Goal: Transaction & Acquisition: Purchase product/service

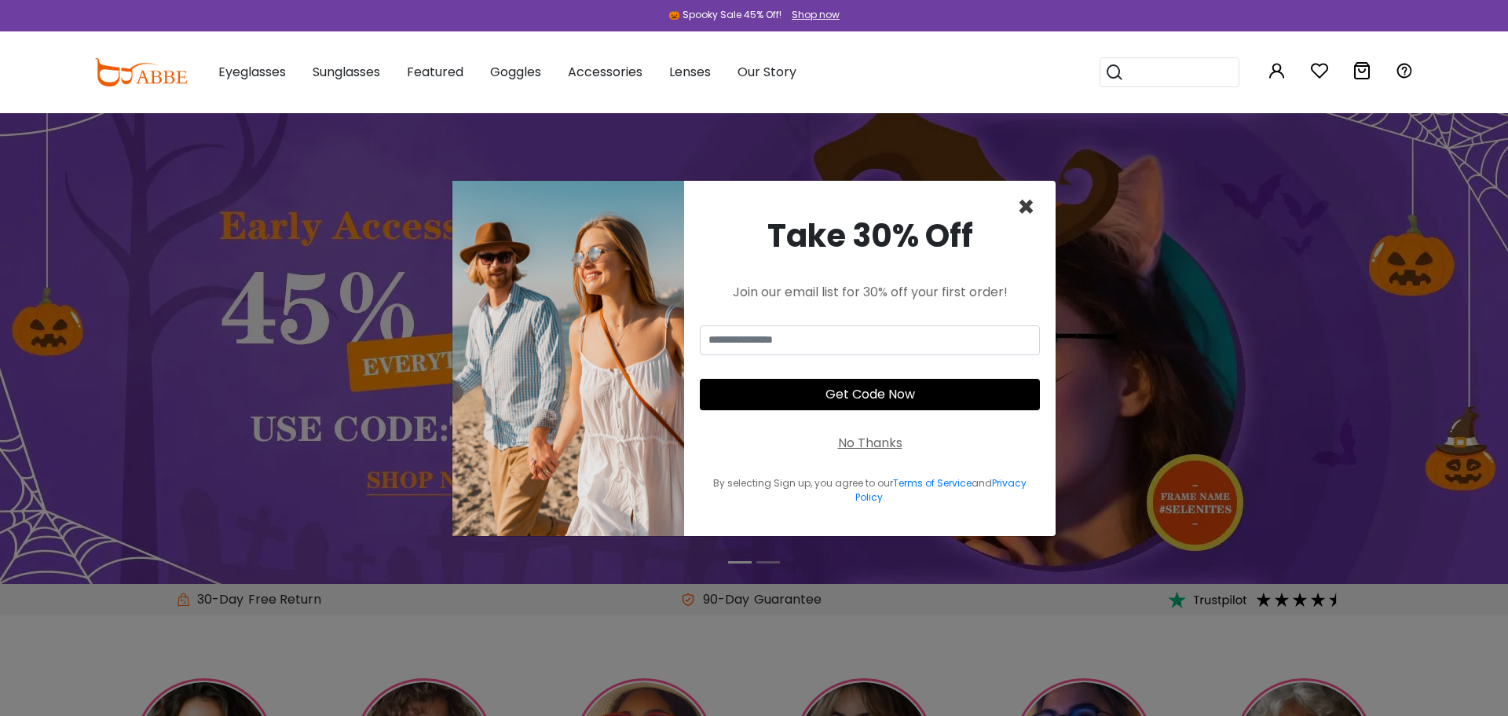
click at [1027, 212] on span "×" at bounding box center [1026, 207] width 18 height 40
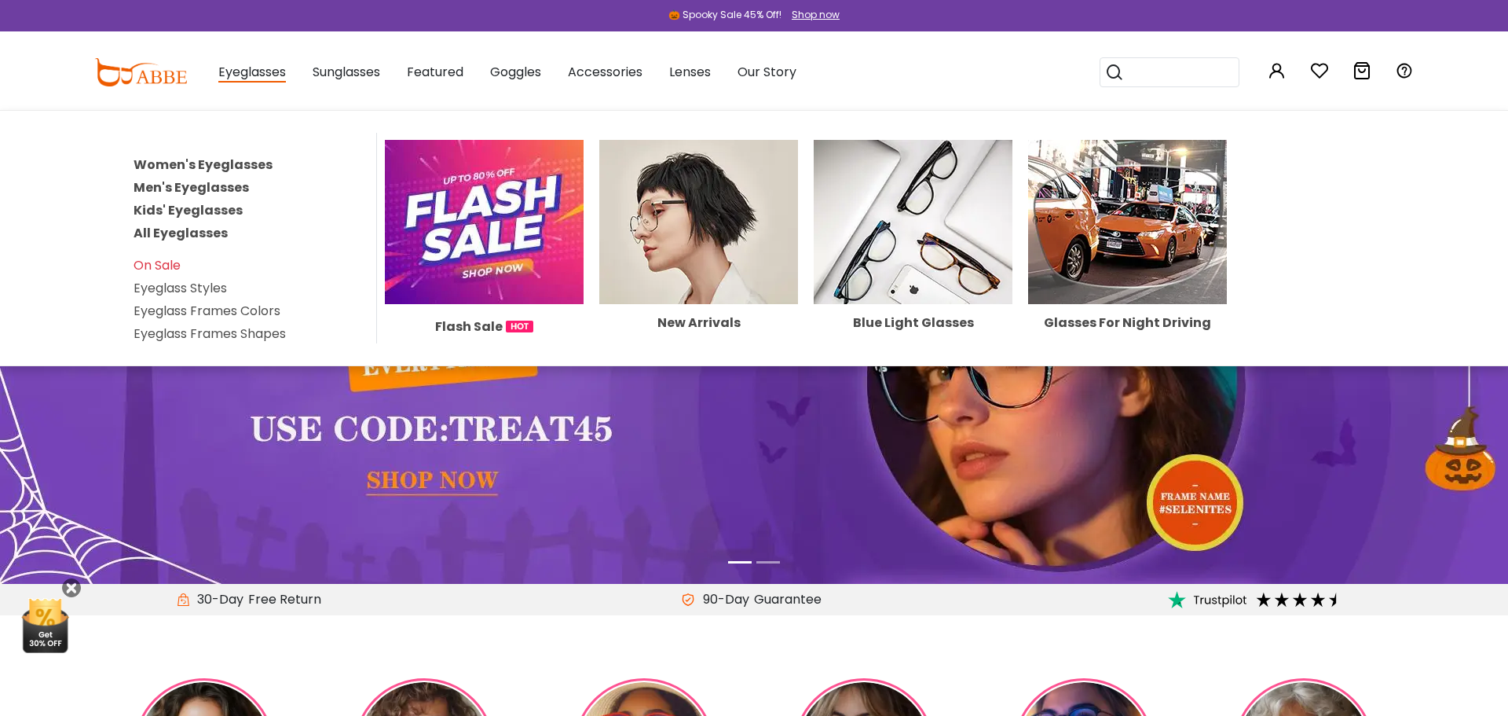
click at [214, 236] on link "All Eyeglasses" at bounding box center [181, 233] width 94 height 18
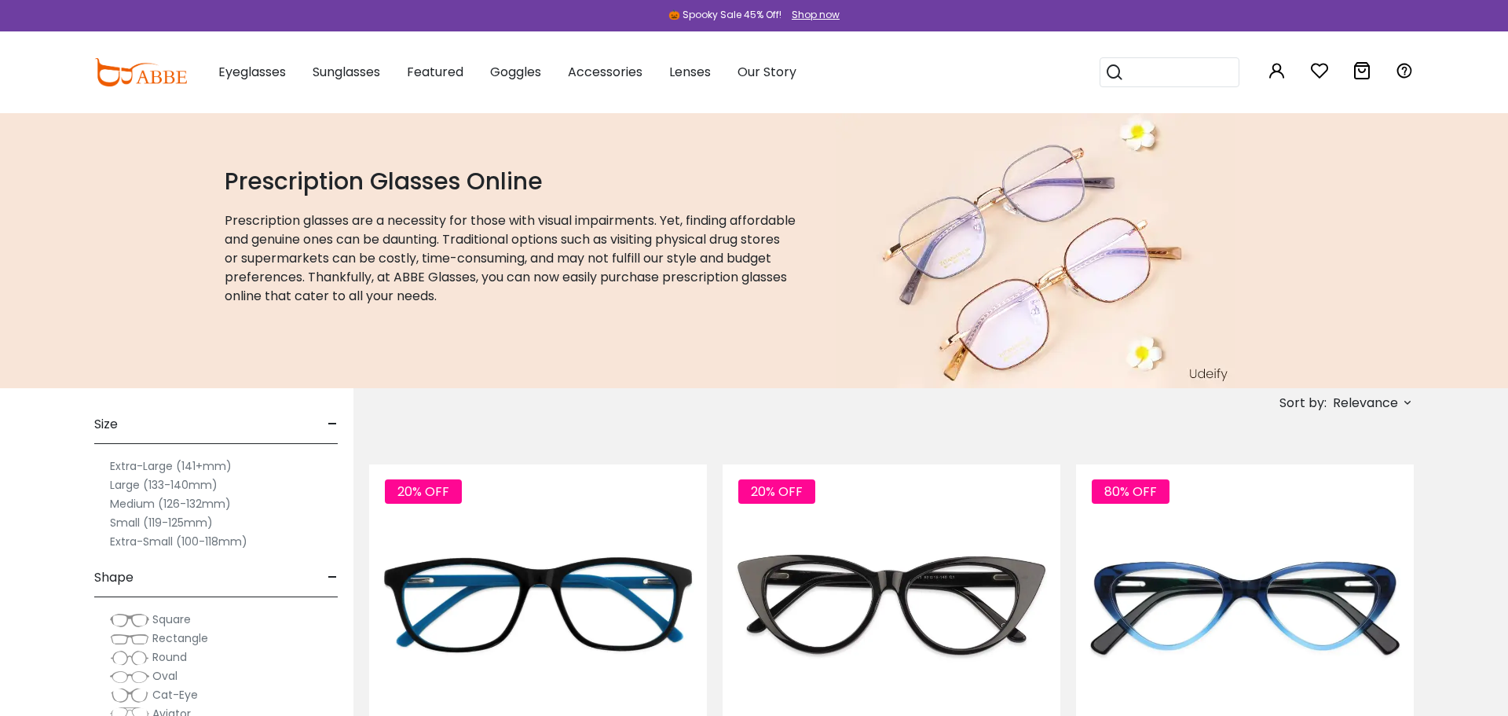
scroll to position [4, 0]
click at [191, 524] on label "Small (119-125mm)" at bounding box center [161, 524] width 103 height 19
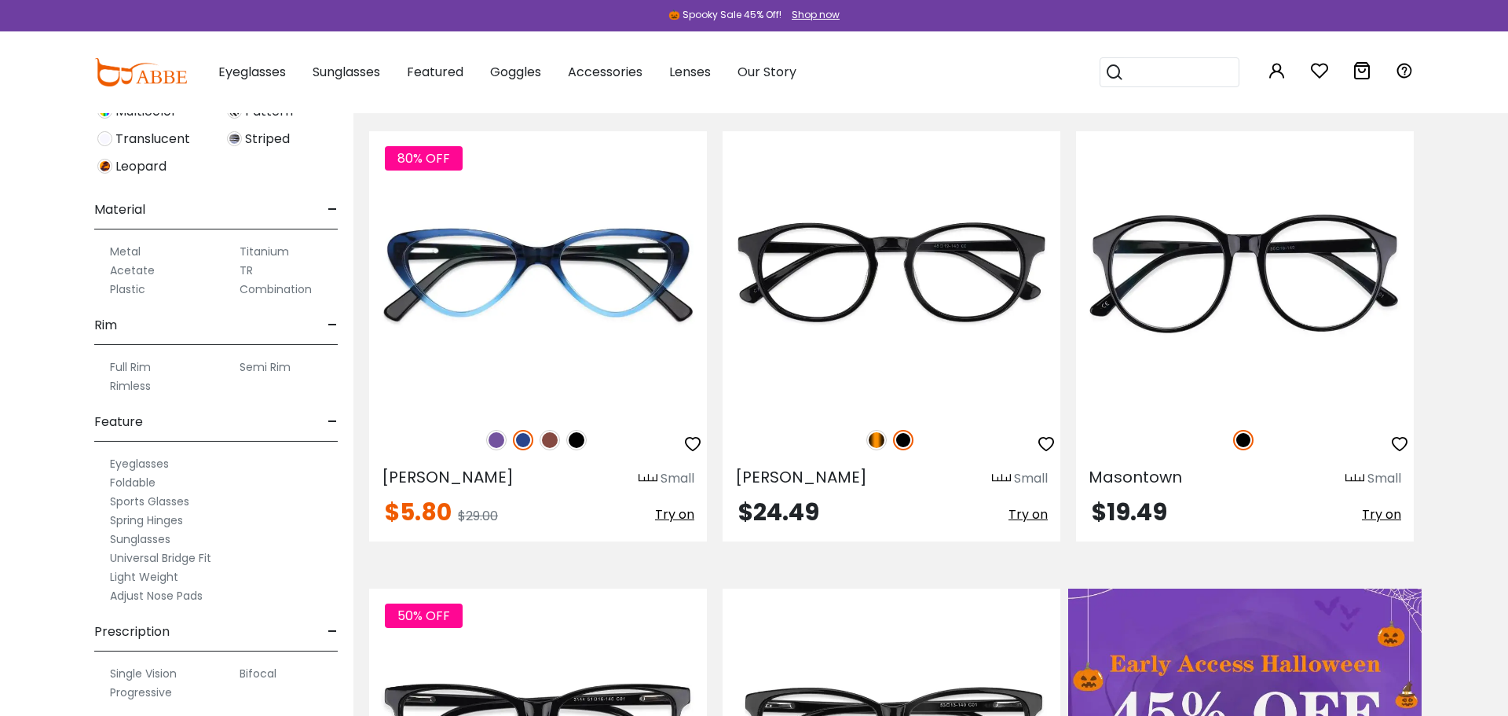
scroll to position [690, 0]
click at [176, 583] on label "Adjust Nose Pads" at bounding box center [156, 586] width 93 height 19
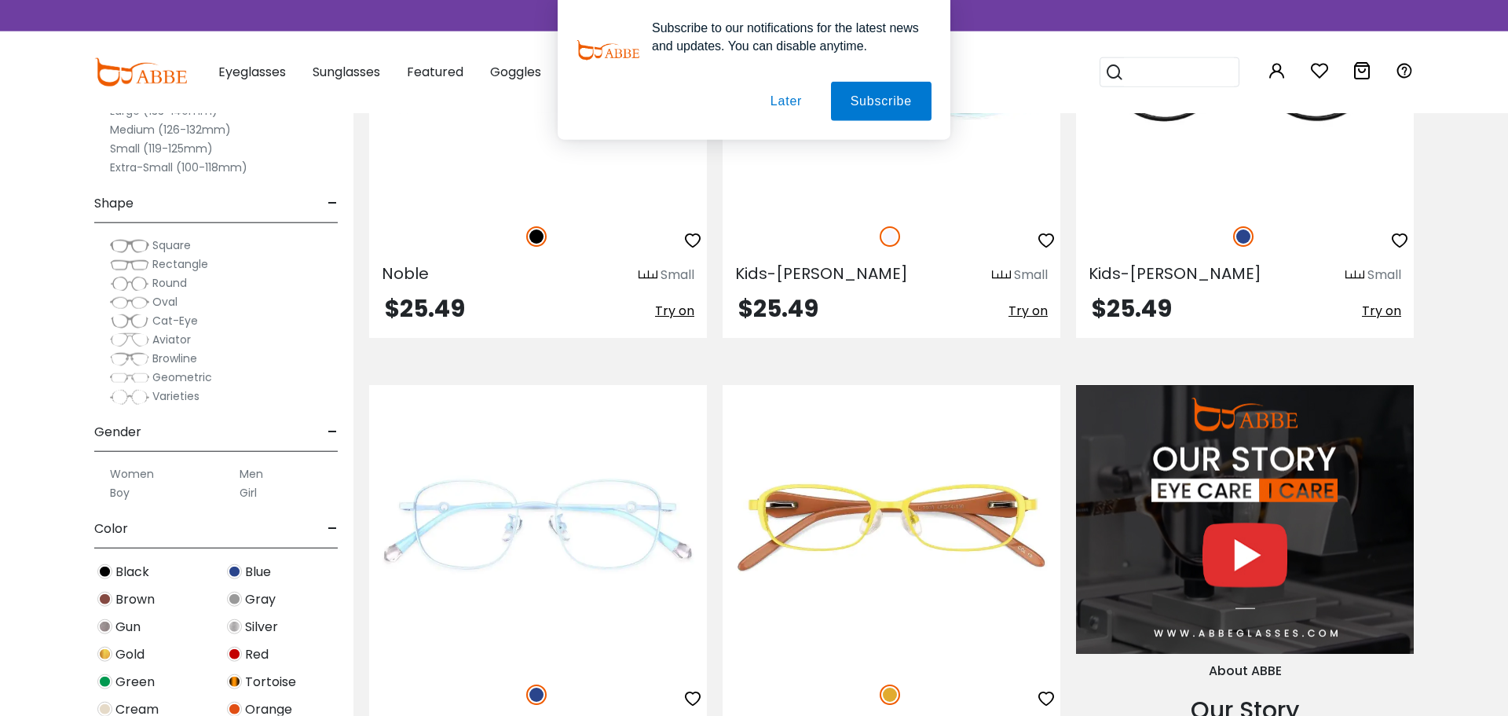
scroll to position [1456, 0]
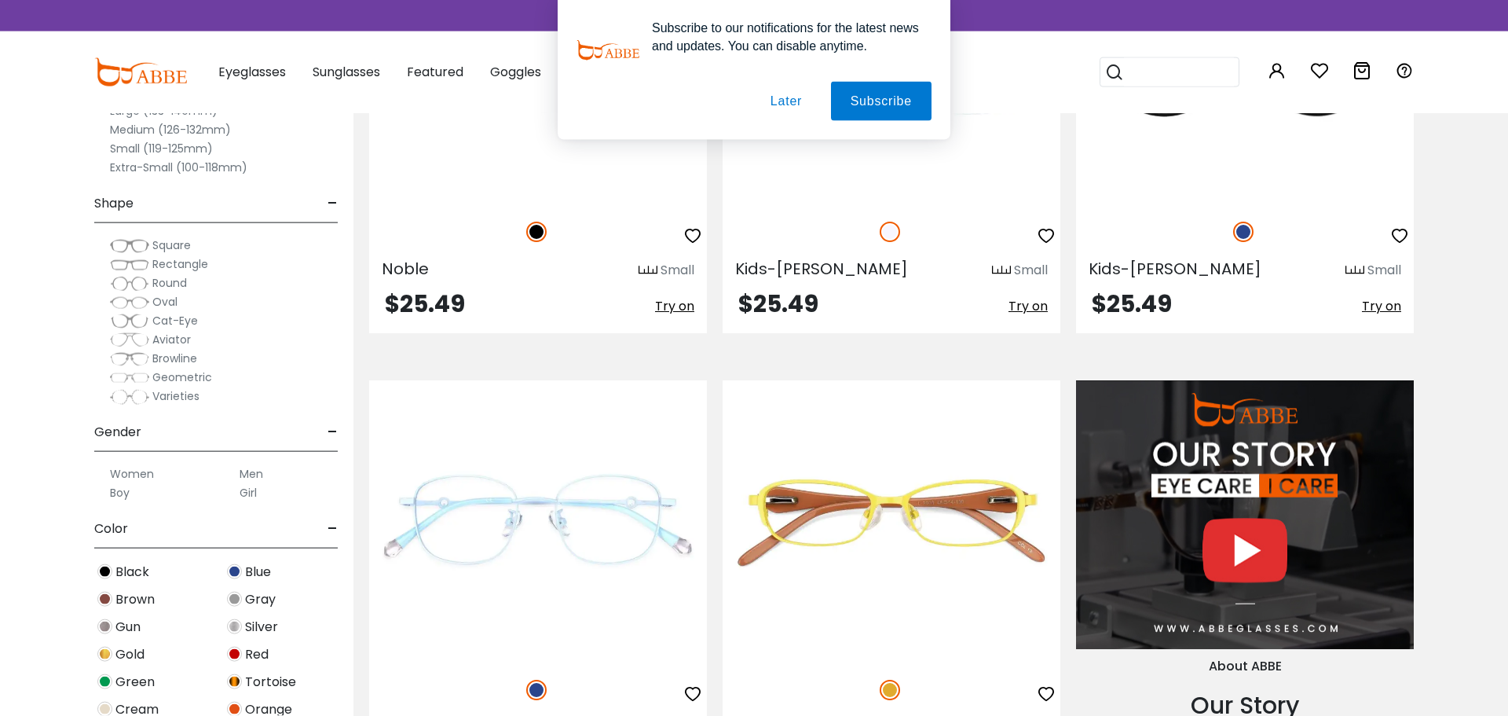
click at [792, 92] on button "Later" at bounding box center [786, 101] width 71 height 39
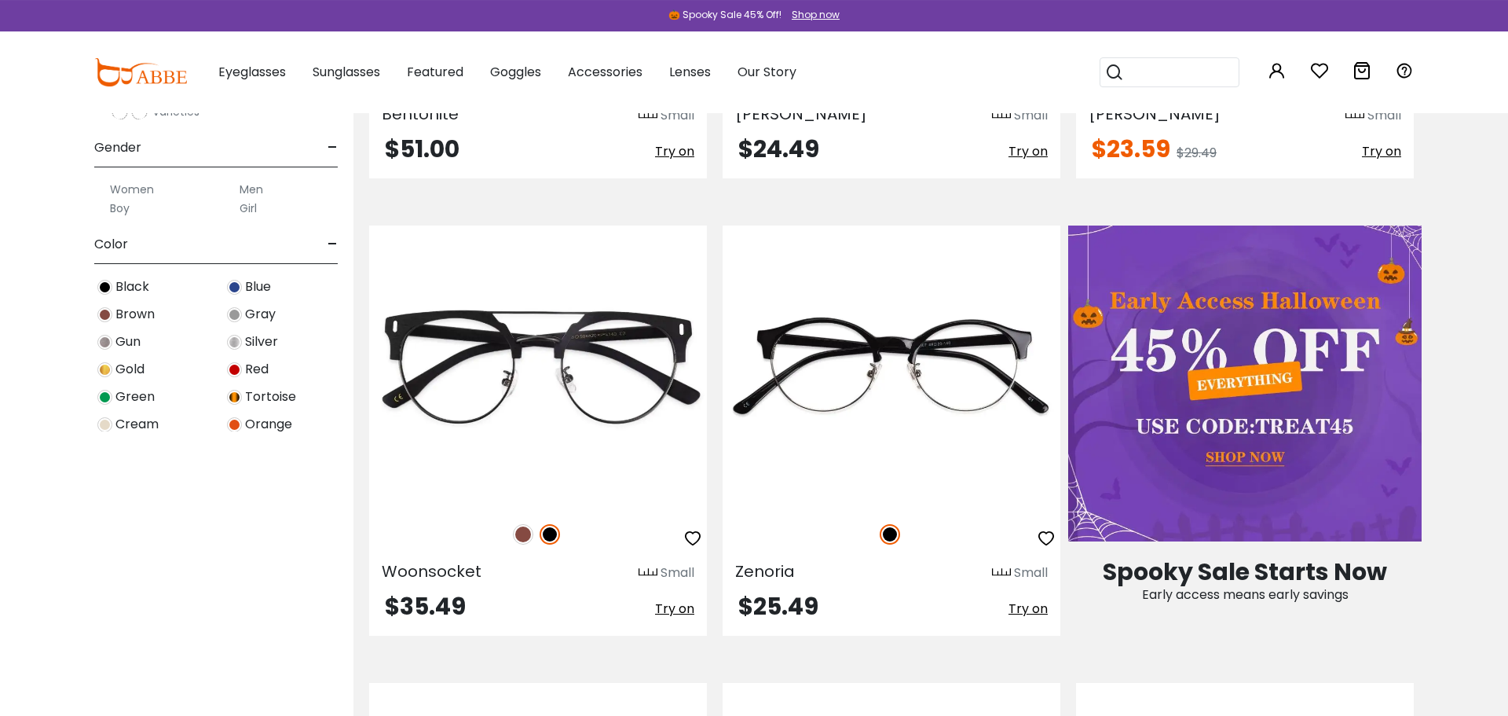
scroll to position [0, 0]
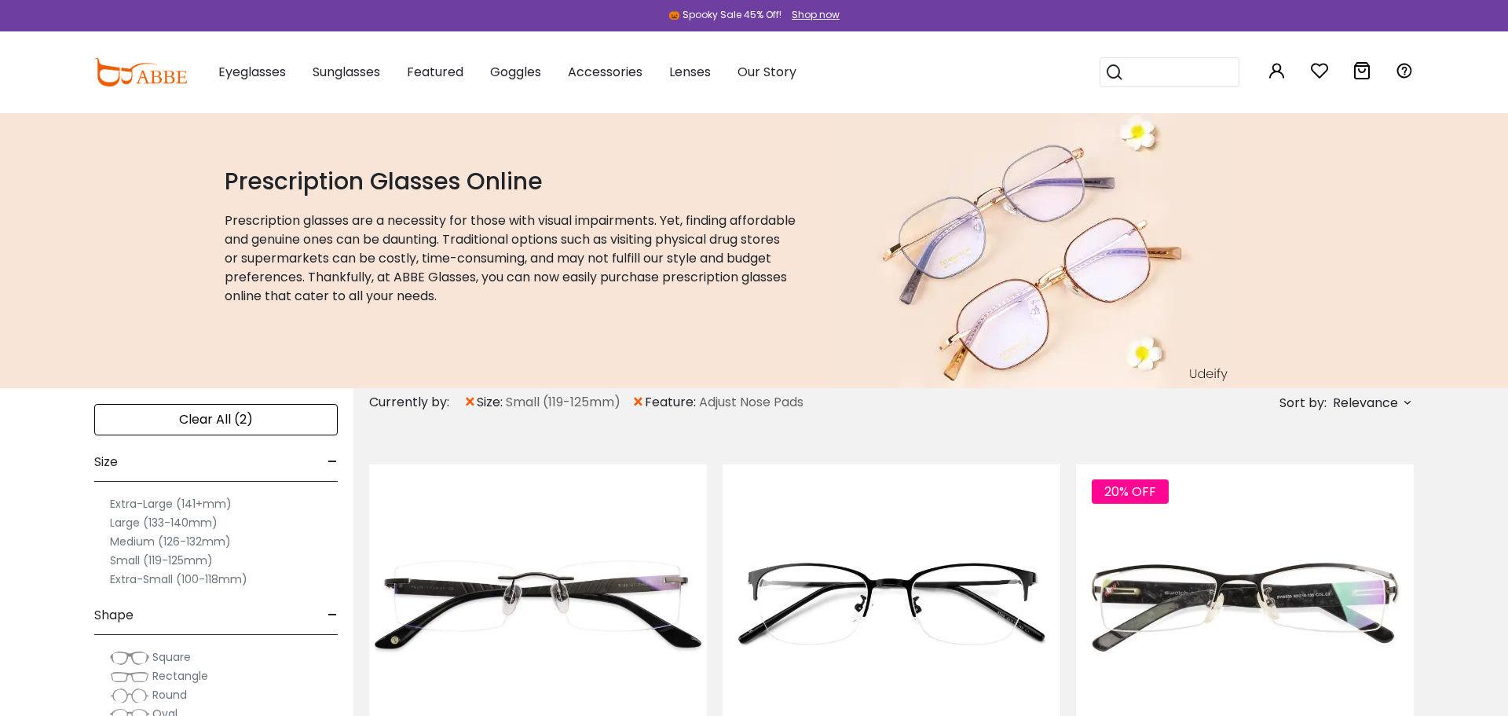
click at [474, 401] on span "×" at bounding box center [469, 402] width 13 height 28
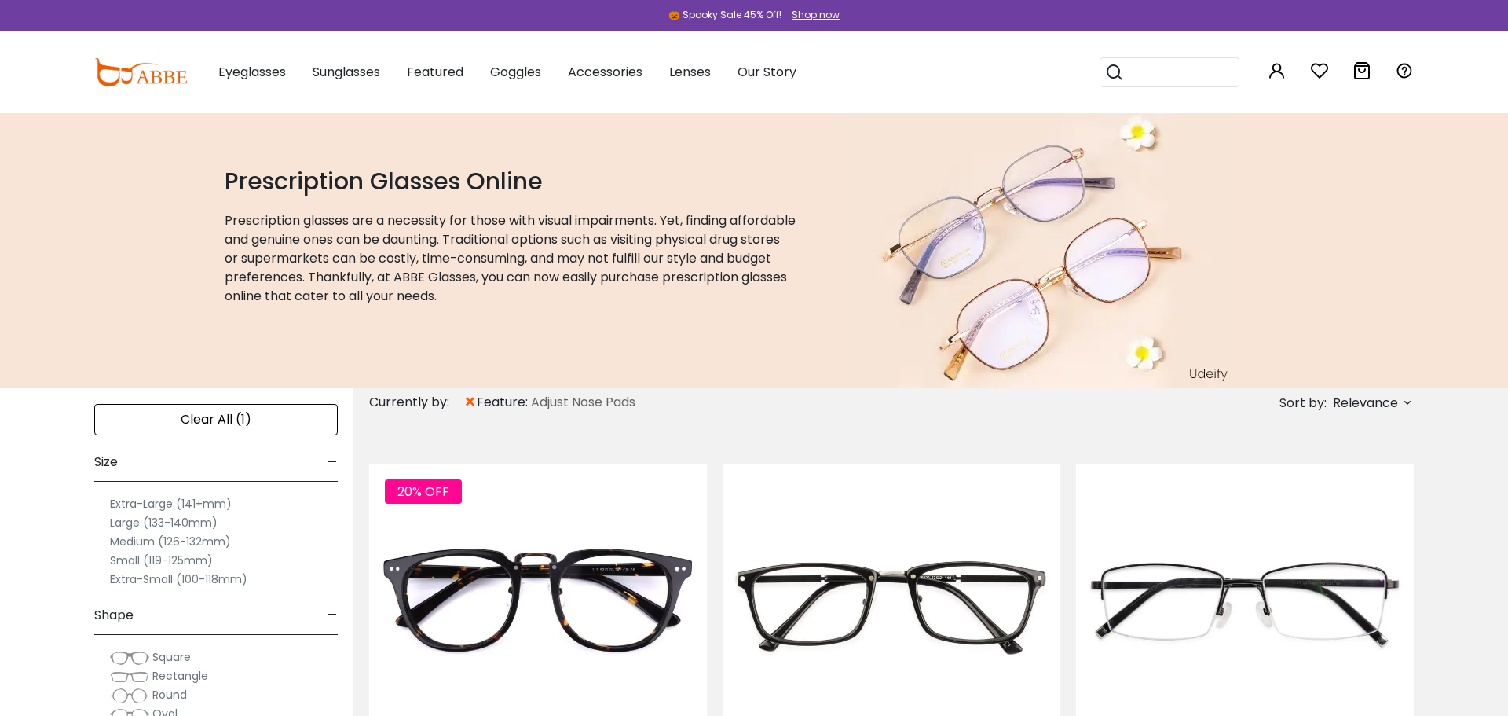
click at [203, 545] on label "Medium (126-132mm)" at bounding box center [170, 541] width 121 height 19
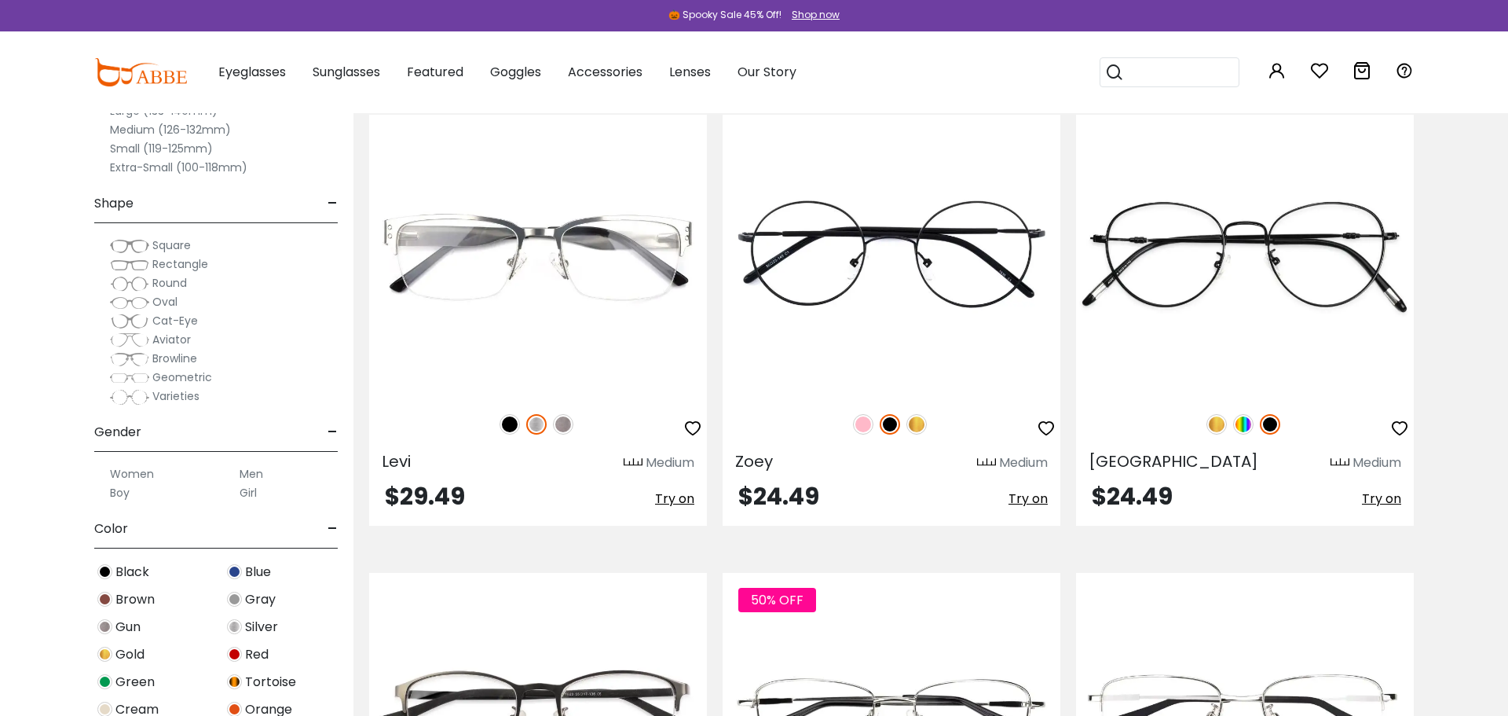
scroll to position [3126, 0]
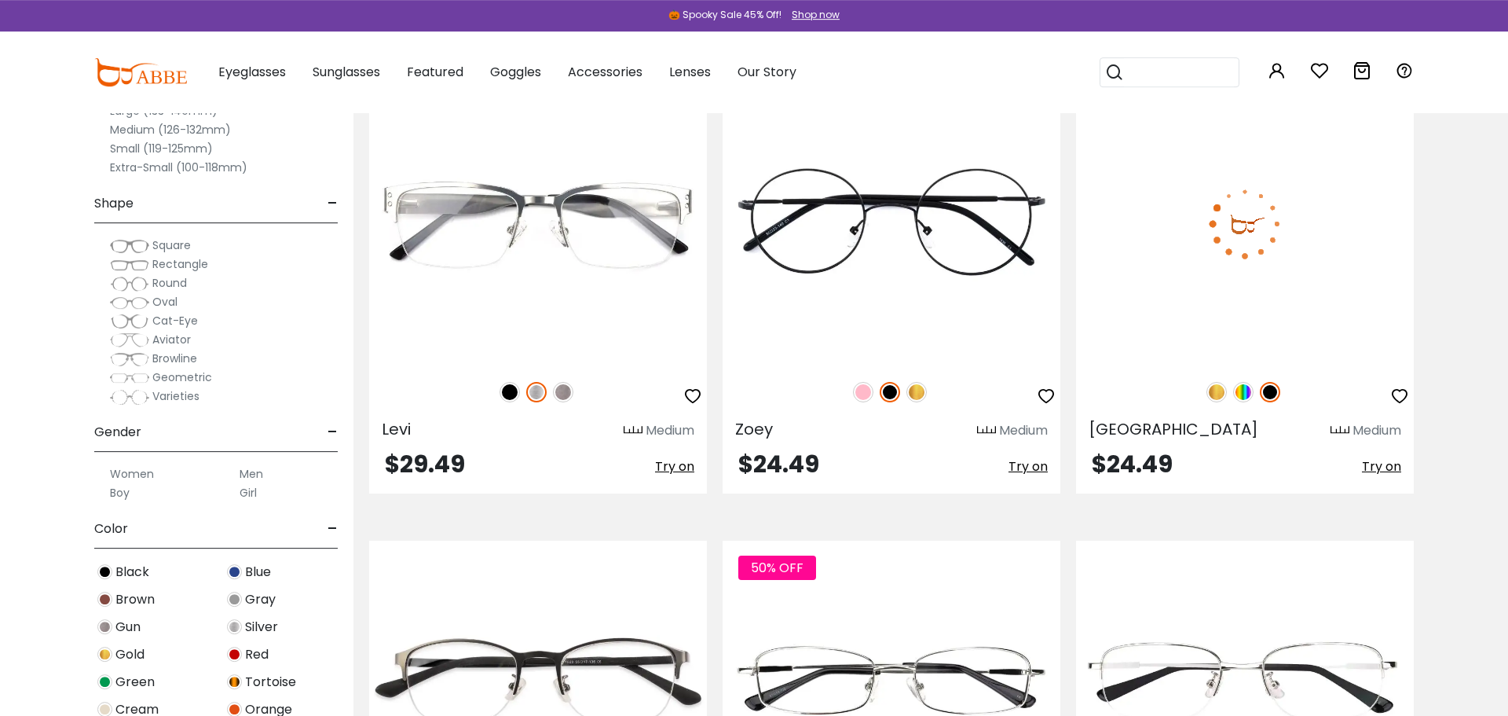
click at [1218, 391] on img at bounding box center [1217, 392] width 20 height 20
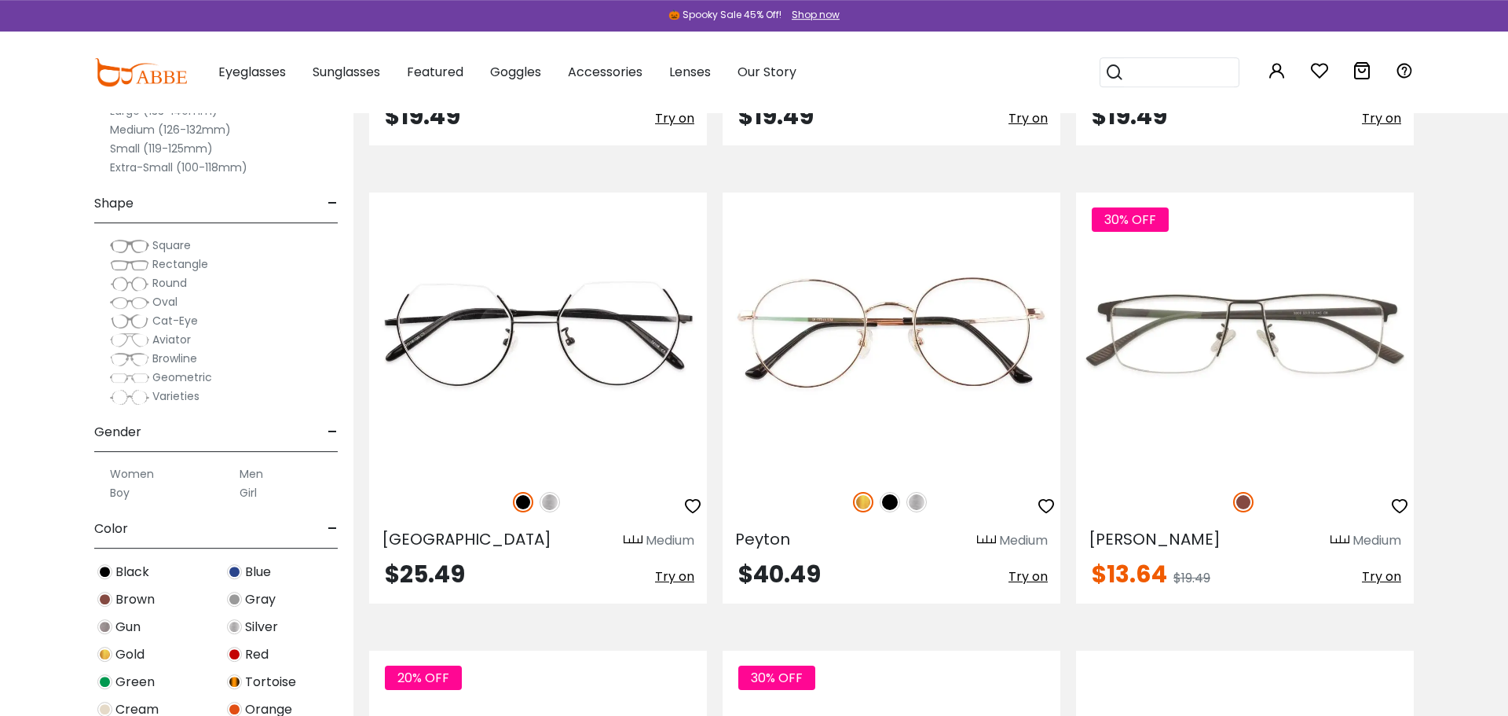
scroll to position [5774, 0]
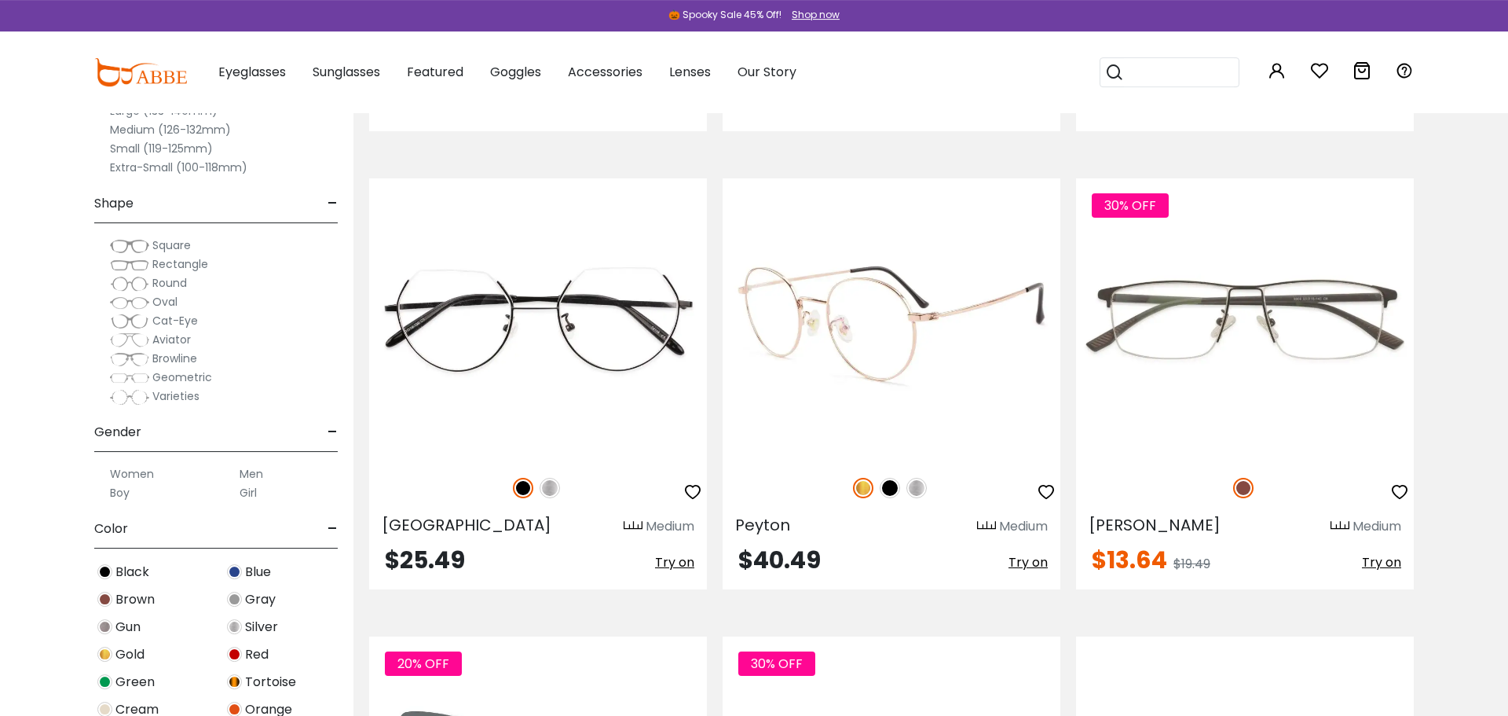
click at [892, 485] on img at bounding box center [890, 488] width 20 height 20
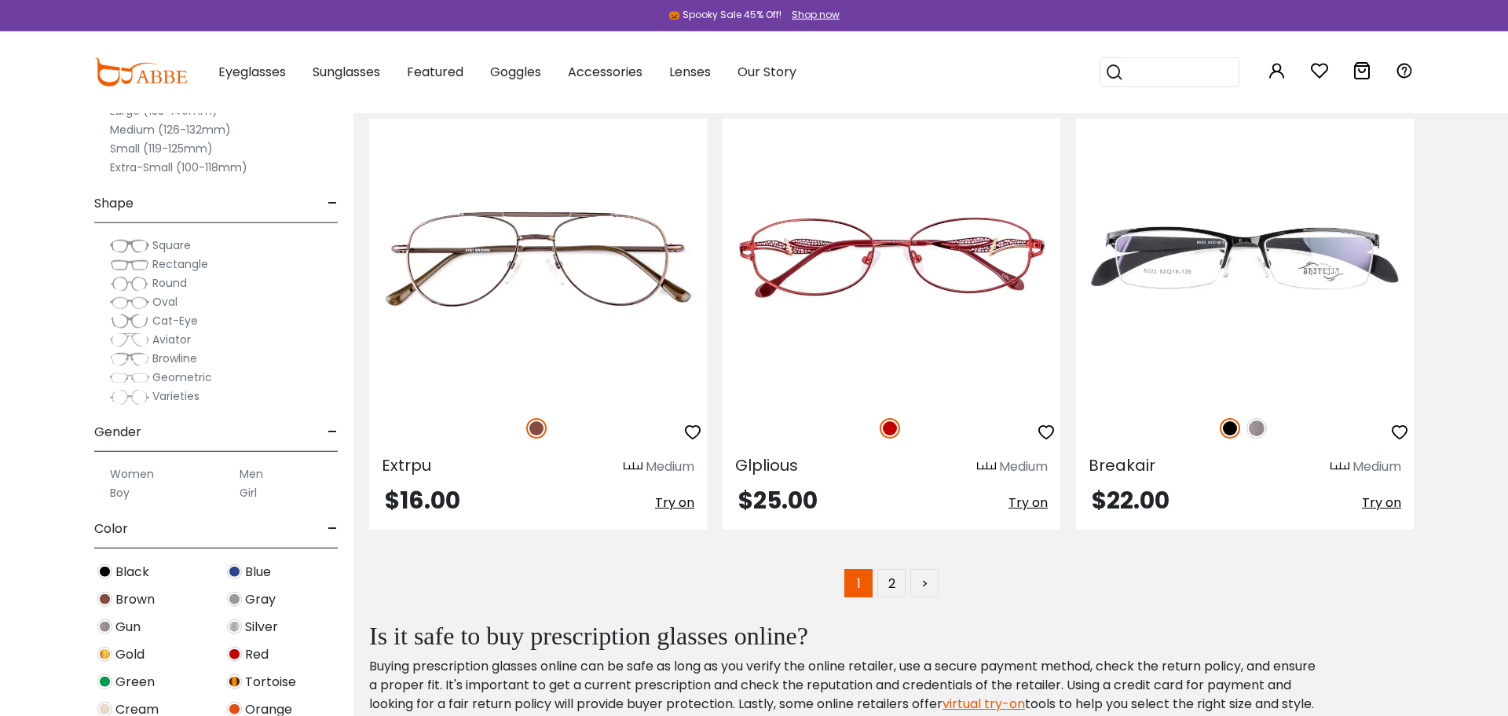
scroll to position [9037, 0]
click at [885, 584] on link "2" at bounding box center [891, 582] width 28 height 28
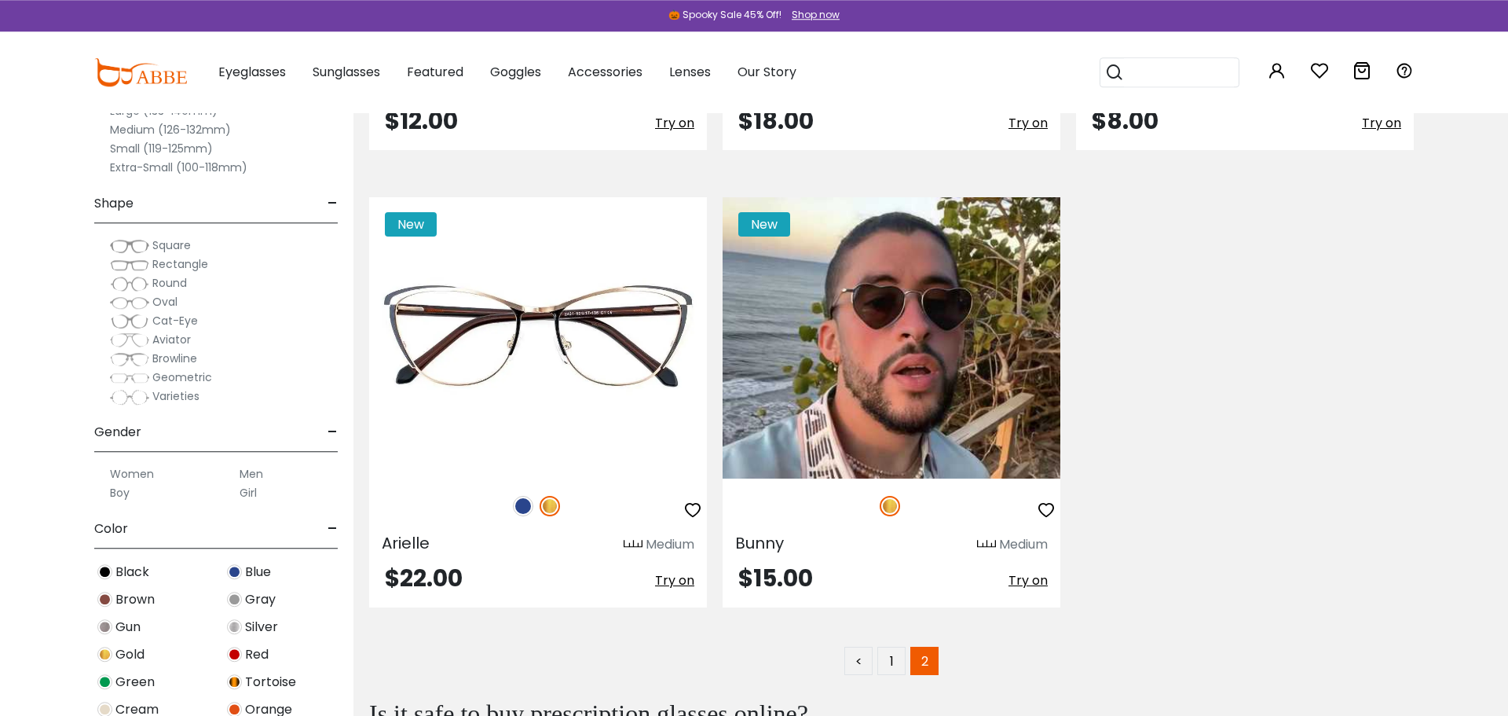
scroll to position [6215, 0]
